Goal: Task Accomplishment & Management: Manage account settings

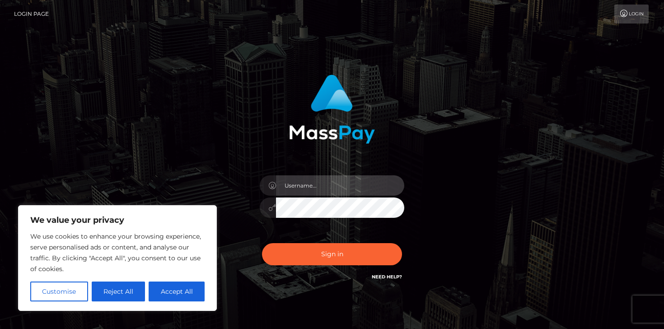
click at [309, 182] on input "text" at bounding box center [340, 185] width 128 height 20
type input "ayisha.dancer444@gmail.com"
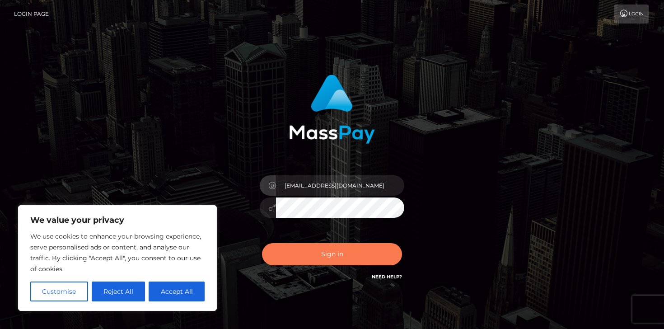
click at [339, 248] on button "Sign in" at bounding box center [332, 254] width 140 height 22
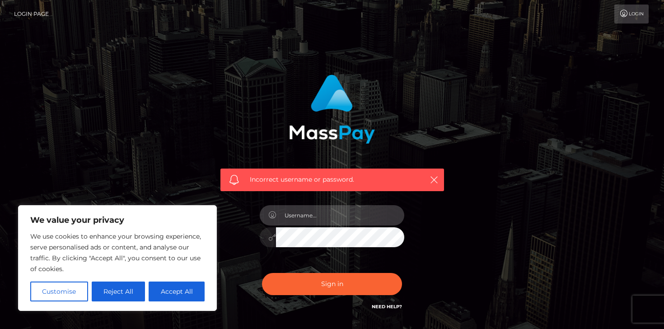
click at [322, 221] on input "text" at bounding box center [340, 215] width 128 height 20
click at [398, 307] on link "Need Help?" at bounding box center [387, 307] width 30 height 6
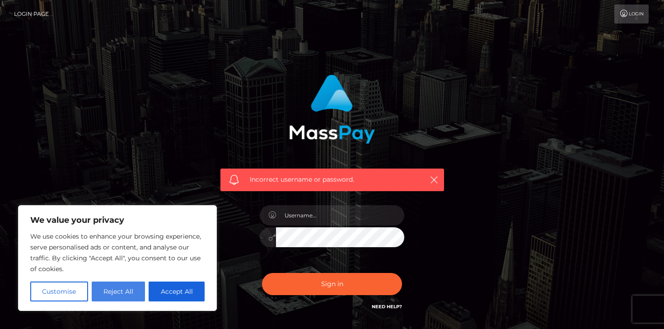
click at [129, 286] on button "Reject All" at bounding box center [119, 292] width 54 height 20
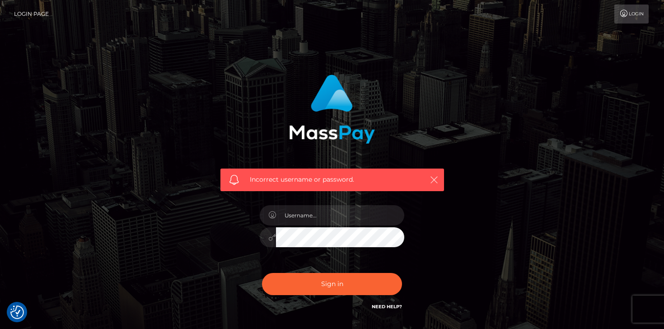
click at [435, 179] on icon "button" at bounding box center [434, 179] width 9 height 9
click at [344, 215] on input "text" at bounding box center [340, 215] width 128 height 20
